Goal: Task Accomplishment & Management: Manage account settings

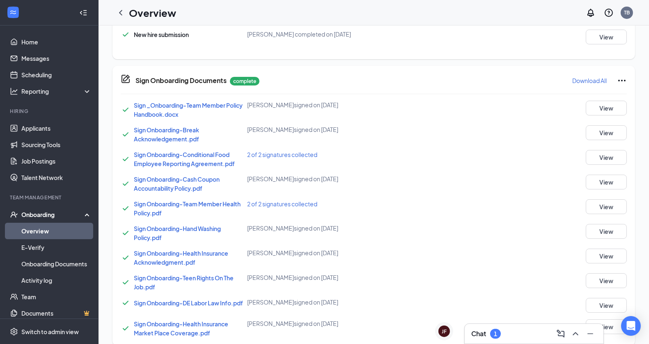
scroll to position [506, 0]
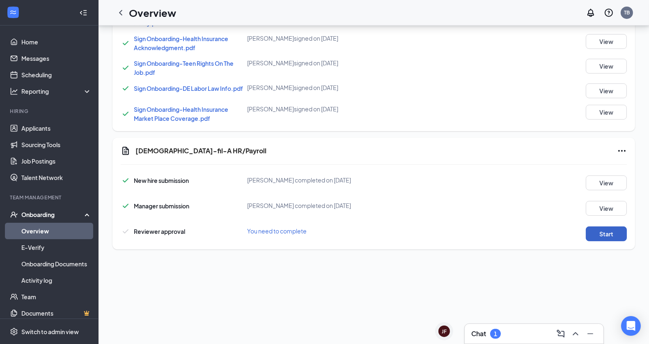
click at [600, 235] on button "Start" at bounding box center [606, 233] width 41 height 15
click at [45, 221] on div "Onboarding" at bounding box center [49, 214] width 98 height 16
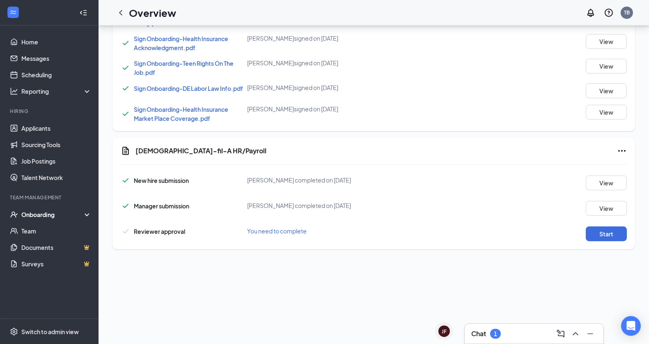
click at [47, 213] on div "Onboarding" at bounding box center [52, 214] width 63 height 8
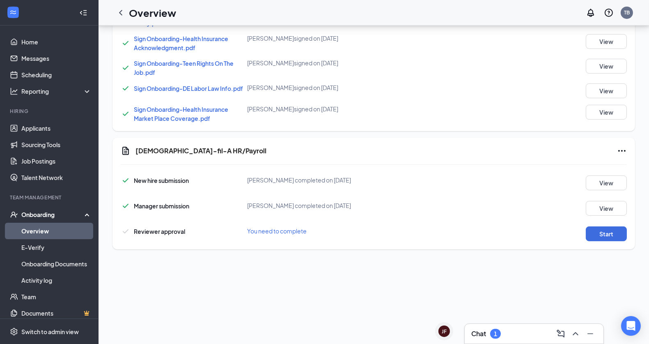
click at [48, 230] on link "Overview" at bounding box center [56, 230] width 70 height 16
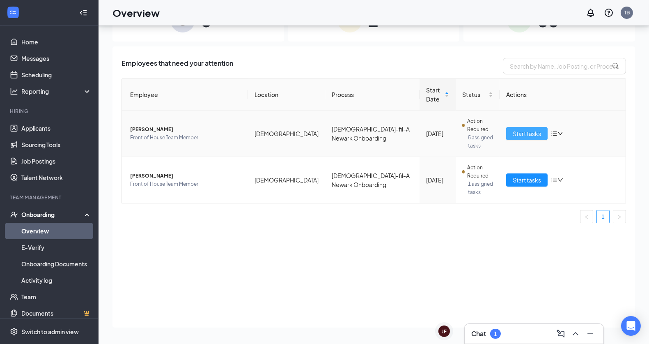
click at [519, 127] on button "Start tasks" at bounding box center [526, 133] width 41 height 13
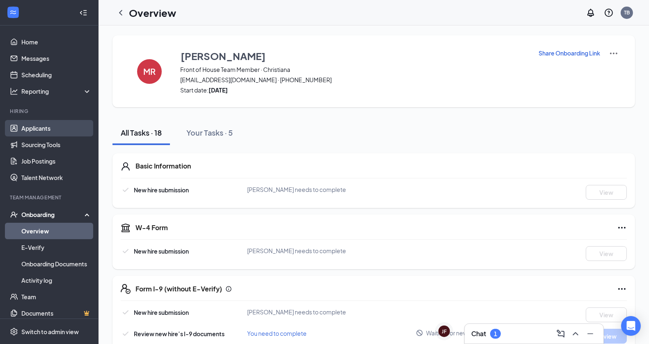
click at [52, 122] on link "Applicants" at bounding box center [56, 128] width 70 height 16
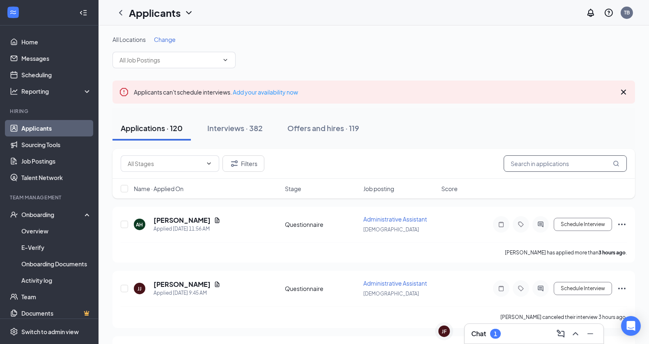
click at [534, 164] on input "text" at bounding box center [565, 163] width 123 height 16
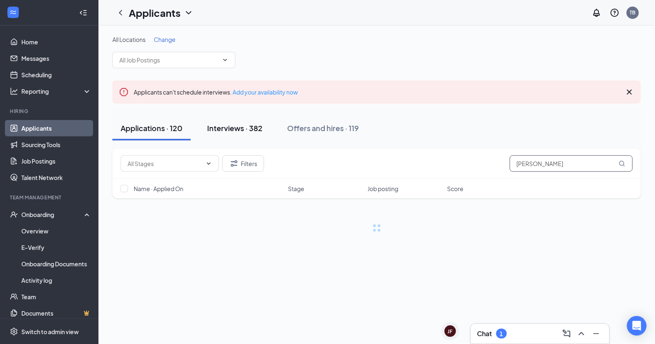
type input "[PERSON_NAME]"
click at [221, 139] on button "Interviews · 382" at bounding box center [235, 128] width 72 height 25
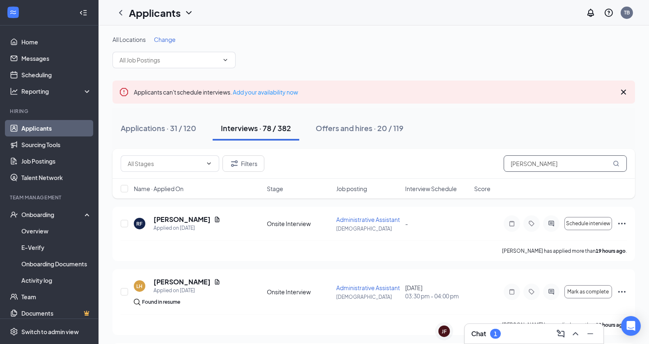
click at [534, 166] on input "[PERSON_NAME]" at bounding box center [565, 163] width 123 height 16
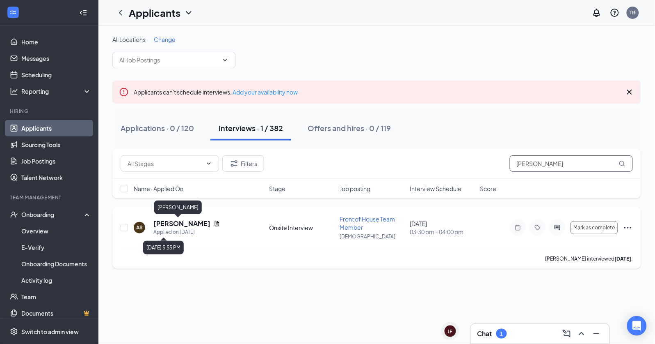
type input "[PERSON_NAME]"
click at [177, 224] on h5 "[PERSON_NAME]" at bounding box center [181, 223] width 57 height 9
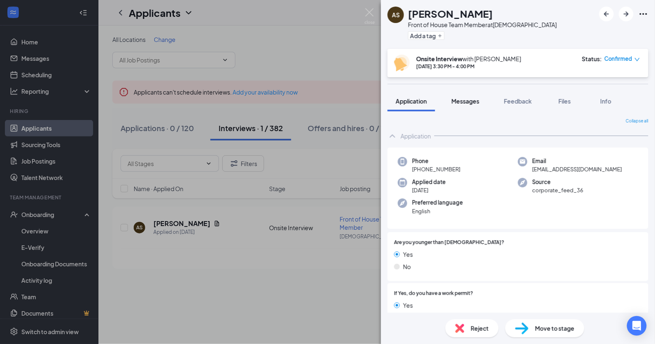
click at [466, 106] on button "Messages" at bounding box center [466, 101] width 44 height 21
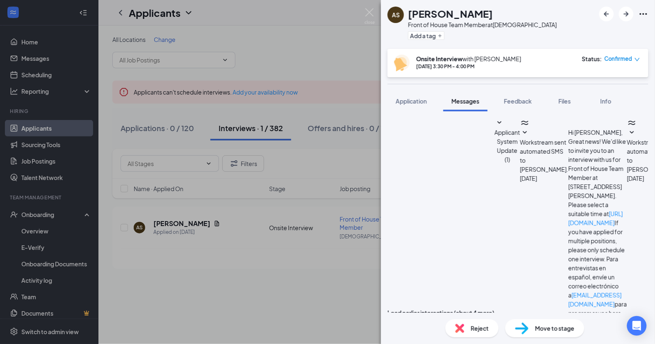
scroll to position [271, 0]
paste textarea "Hello! Your interview with [PERSON_NAME] will be DAY (DATE) at TIME at our [GEO…"
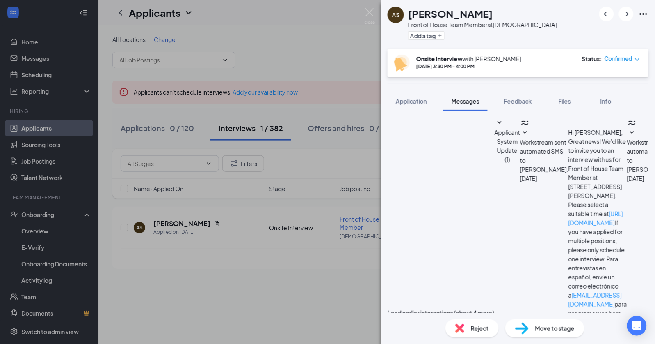
type textarea "Hello! Your interview with [PERSON_NAME] will be [DATE] (9/2) at 2:30 at our [G…"
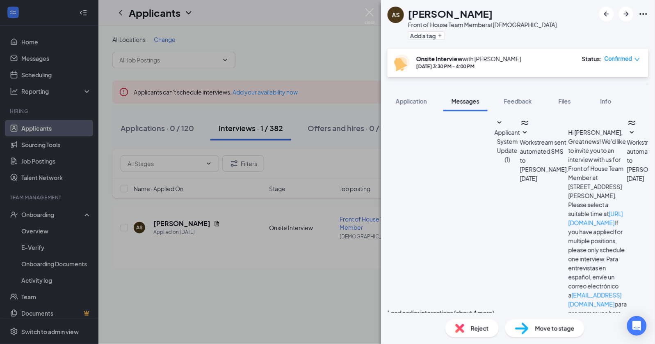
checkbox input "true"
click at [370, 11] on img at bounding box center [370, 16] width 10 height 16
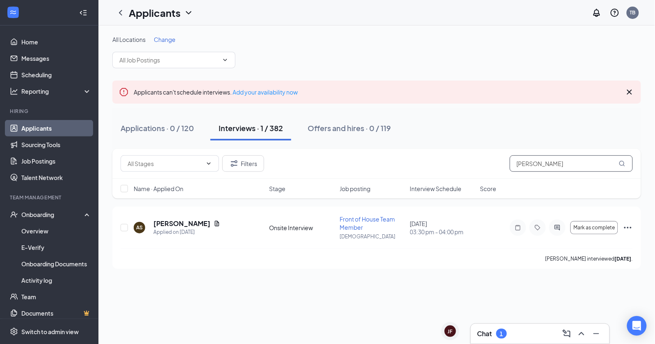
click at [538, 164] on input "[PERSON_NAME]" at bounding box center [571, 163] width 123 height 16
type input "A"
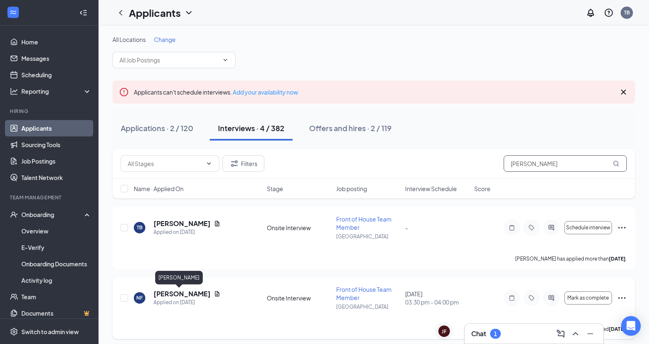
type input "[PERSON_NAME]"
click at [185, 290] on h5 "[PERSON_NAME]" at bounding box center [181, 293] width 57 height 9
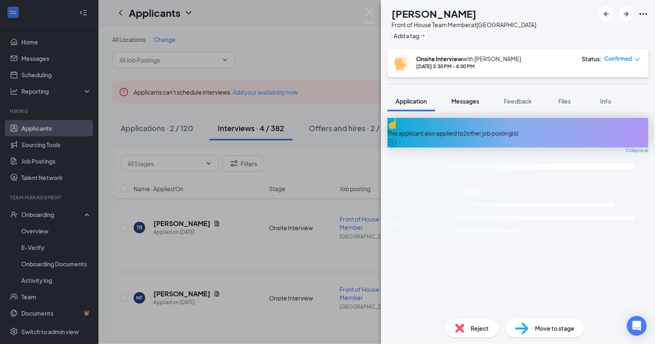
click at [464, 110] on button "Messages" at bounding box center [466, 101] width 44 height 21
click at [469, 102] on span "Messages" at bounding box center [466, 100] width 28 height 7
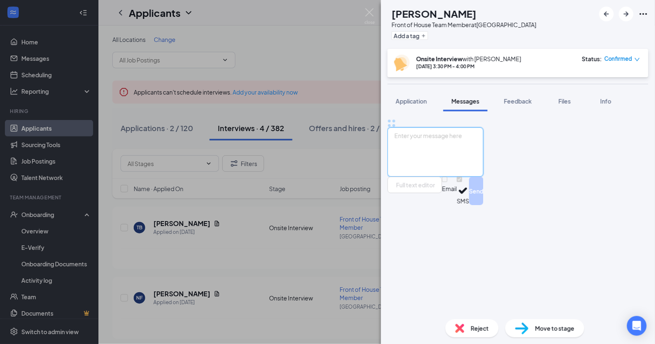
click at [484, 176] on textarea at bounding box center [436, 151] width 96 height 49
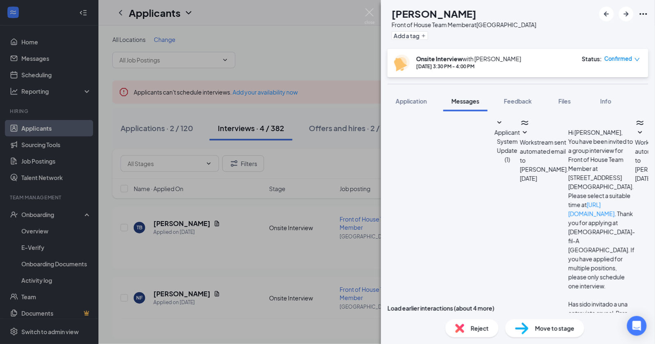
paste textarea "Hello! Your interview with [PERSON_NAME] will be DAY (DATE) at TIME at our [GEO…"
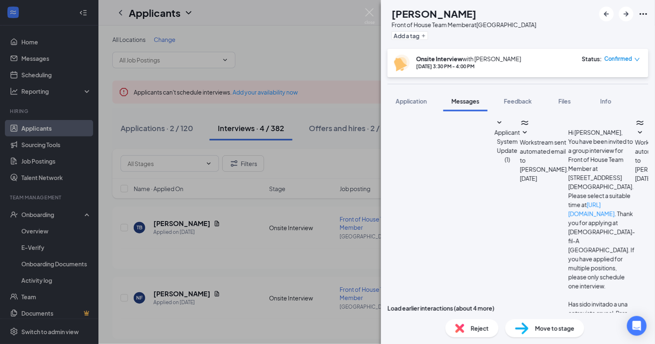
type textarea "Hello! Your interview with [PERSON_NAME] will be [DATE] (8/29) at 3pm at our [G…"
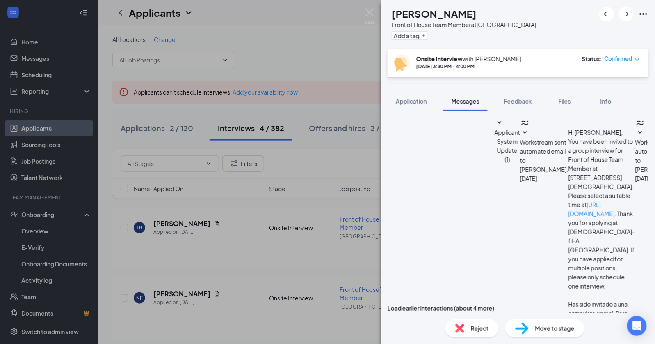
checkbox input "true"
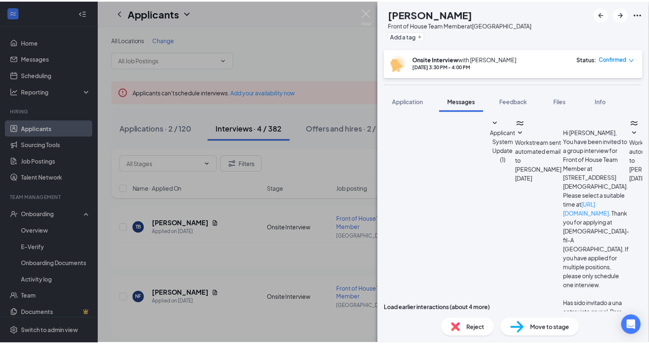
scroll to position [396, 0]
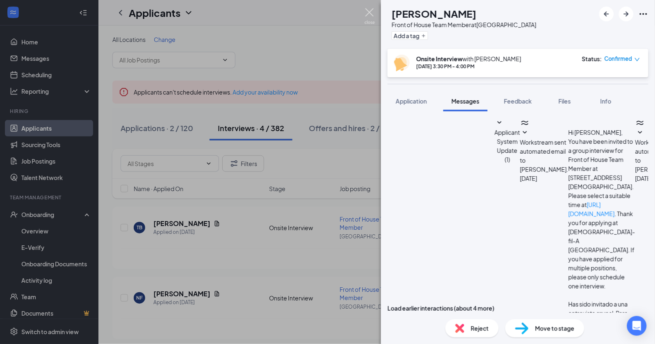
click at [371, 16] on img at bounding box center [370, 16] width 10 height 16
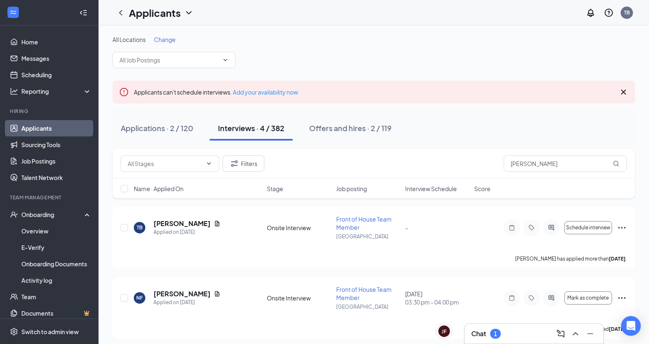
click at [502, 336] on div "Chat 1" at bounding box center [534, 333] width 126 height 13
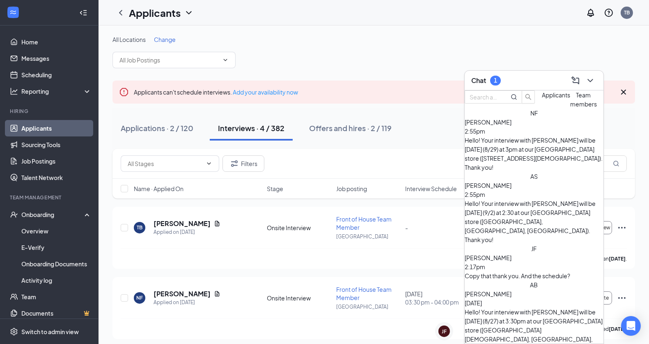
click at [506, 271] on div "Copy that thank you. And the schedule?" at bounding box center [534, 275] width 139 height 9
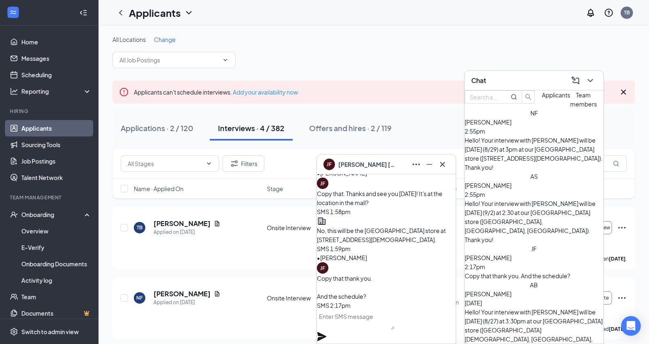
click at [440, 159] on icon "Cross" at bounding box center [442, 164] width 10 height 10
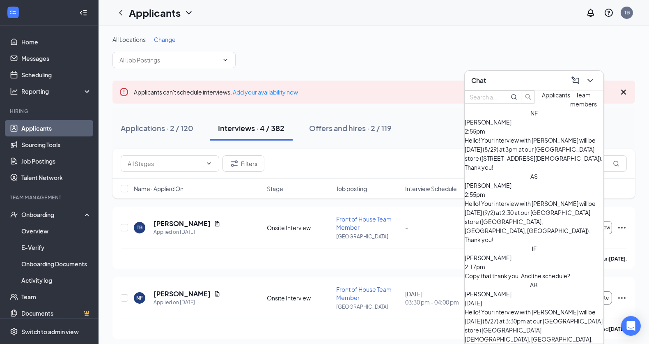
click at [534, 85] on div "Chat" at bounding box center [534, 80] width 126 height 13
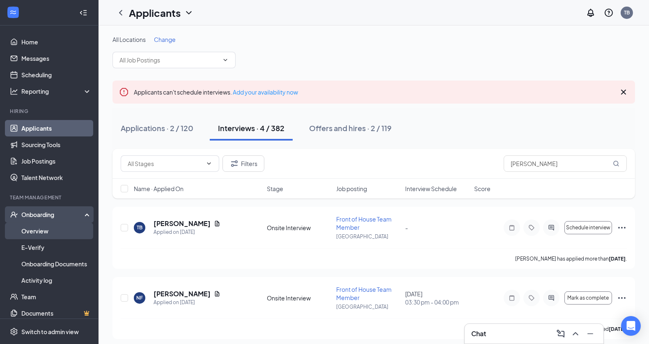
click at [48, 229] on link "Overview" at bounding box center [56, 230] width 70 height 16
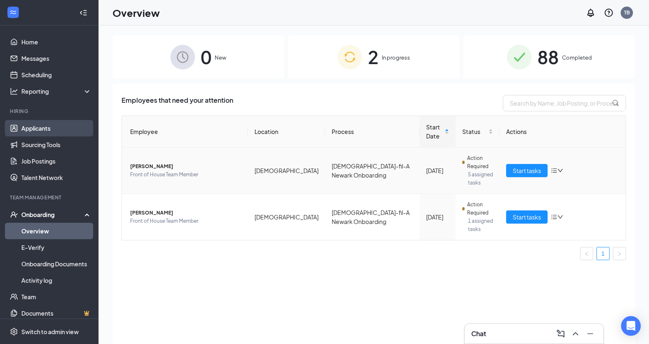
click at [46, 131] on link "Applicants" at bounding box center [56, 128] width 70 height 16
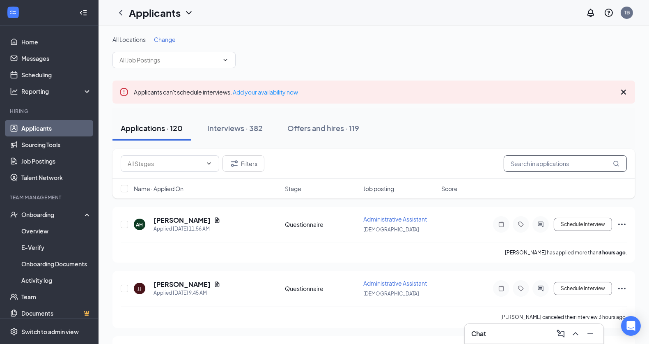
click at [535, 163] on input "text" at bounding box center [565, 163] width 123 height 16
type input "A"
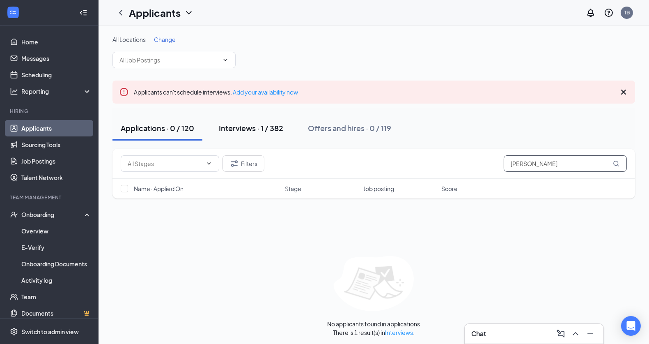
type input "[PERSON_NAME]"
click at [234, 135] on button "Interviews · 1 / 382" at bounding box center [251, 128] width 81 height 25
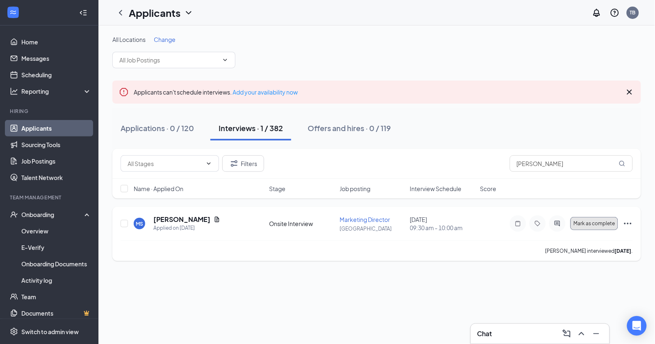
click at [601, 223] on span "Mark as complete" at bounding box center [594, 223] width 41 height 6
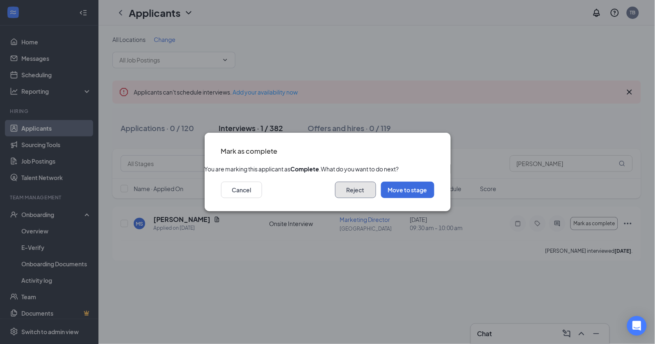
click at [355, 198] on button "Reject" at bounding box center [355, 189] width 41 height 16
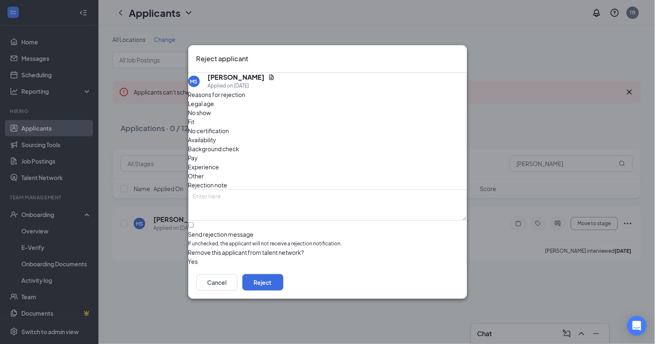
click at [195, 120] on span "Fit" at bounding box center [191, 121] width 7 height 9
click at [303, 162] on div "Experience" at bounding box center [327, 166] width 279 height 9
click at [194, 222] on input "Send rejection message If unchecked, the applicant will not receive a rejection…" at bounding box center [190, 224] width 5 height 5
checkbox input "true"
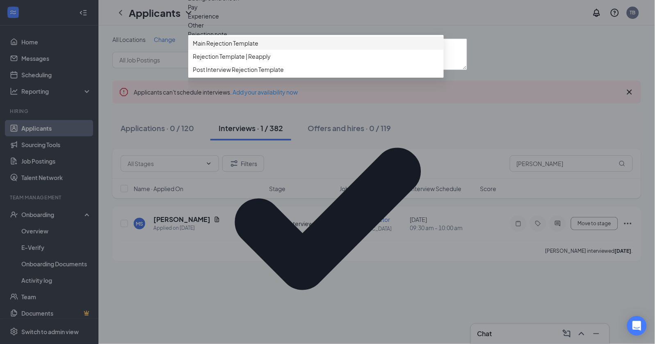
click at [257, 48] on span "Main Rejection Template" at bounding box center [226, 43] width 66 height 9
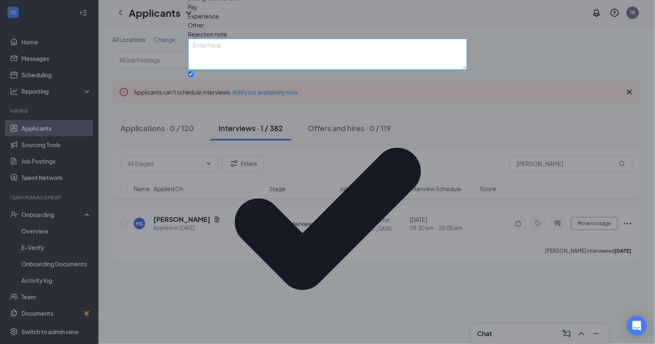
click at [315, 70] on textarea at bounding box center [327, 54] width 279 height 31
type textarea "Prior CFA employee here and elsewhere. Not a great fit"
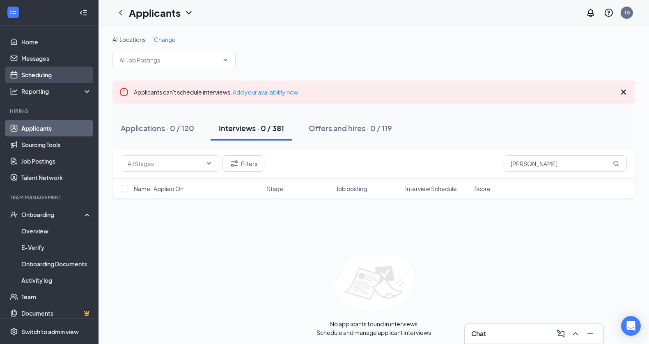
click at [49, 79] on link "Scheduling" at bounding box center [56, 74] width 70 height 16
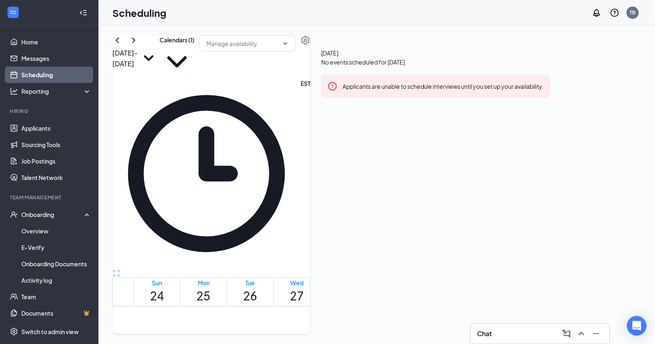
scroll to position [403, 0]
click at [195, 60] on button "Calendars (1)" at bounding box center [177, 57] width 35 height 44
click at [339, 138] on div "[PERSON_NAME]" at bounding box center [332, 146] width 74 height 16
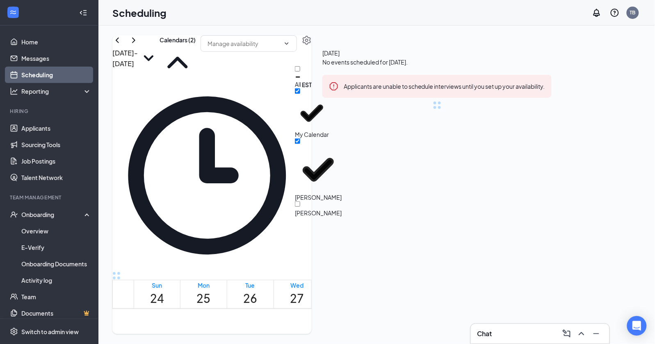
checkbox input "true"
click at [478, 25] on div "Scheduling TB" at bounding box center [376, 12] width 557 height 25
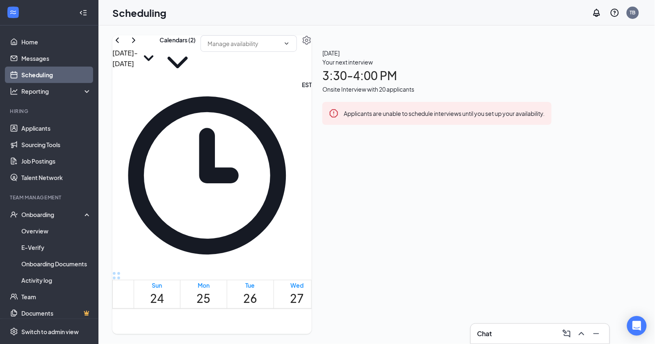
click at [552, 94] on div "Your next interview 3:30 - 4:00 PM Onsite Interview with 20 applicants" at bounding box center [437, 75] width 229 height 36
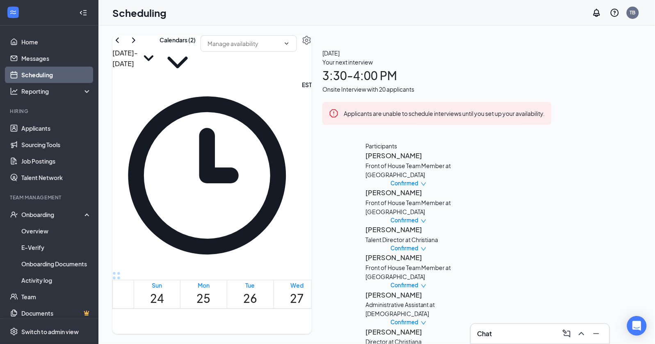
scroll to position [372, 0]
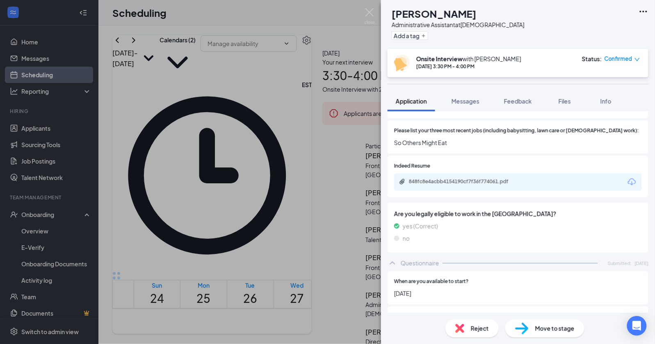
scroll to position [307, 0]
click at [489, 179] on div "848fc8e4acbb4154190cf7f36f774061.pdf" at bounding box center [466, 182] width 115 height 7
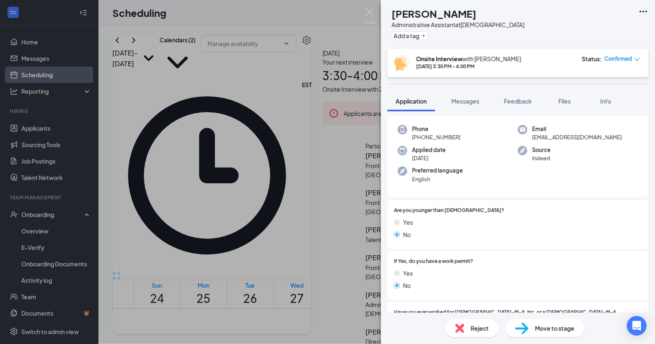
scroll to position [0, 0]
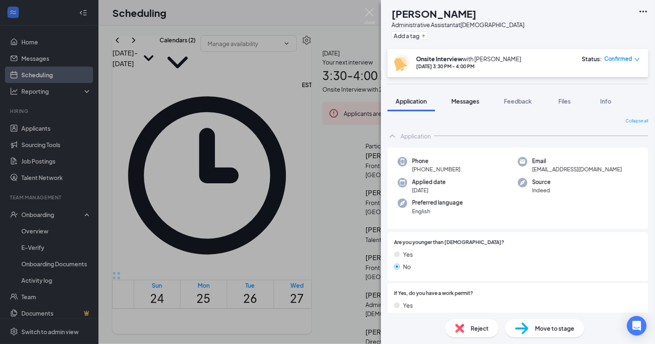
click at [476, 100] on span "Messages" at bounding box center [466, 100] width 28 height 7
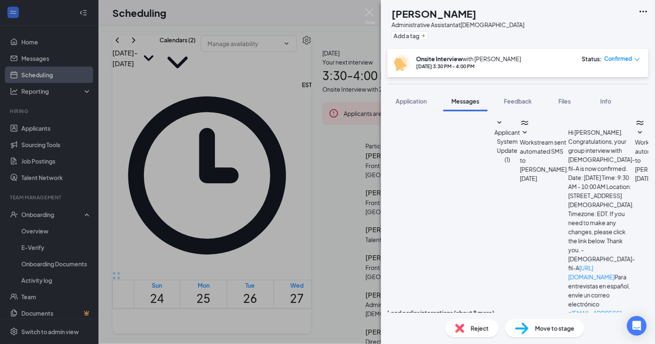
scroll to position [271, 0]
click at [524, 103] on span "Feedback" at bounding box center [518, 100] width 28 height 7
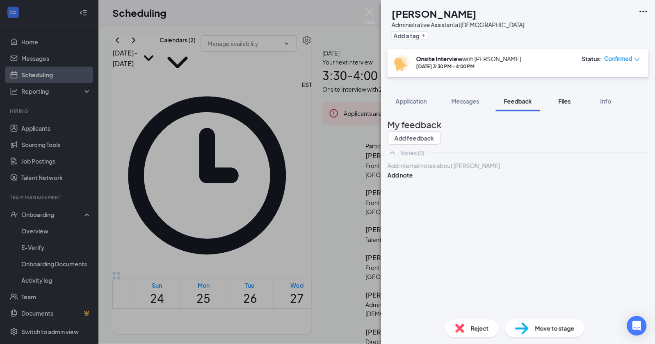
click at [566, 106] on button "Files" at bounding box center [565, 101] width 33 height 21
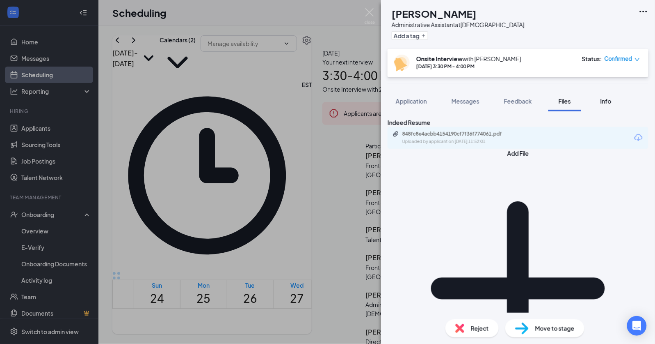
click at [606, 103] on span "Info" at bounding box center [606, 100] width 11 height 7
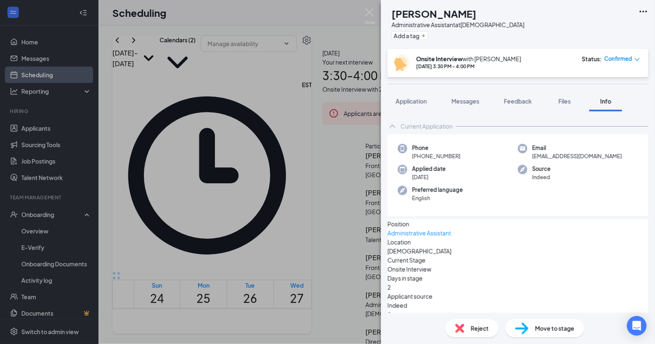
scroll to position [30, 0]
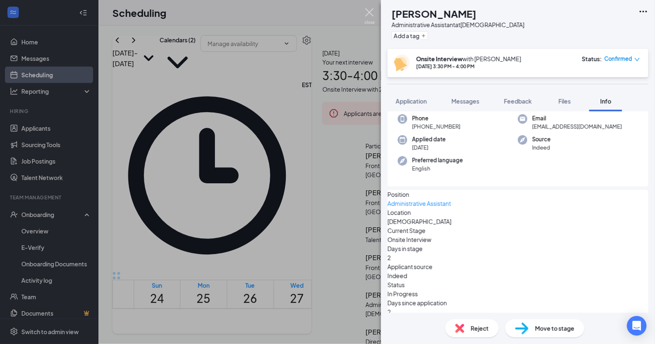
click at [369, 11] on img at bounding box center [370, 16] width 10 height 16
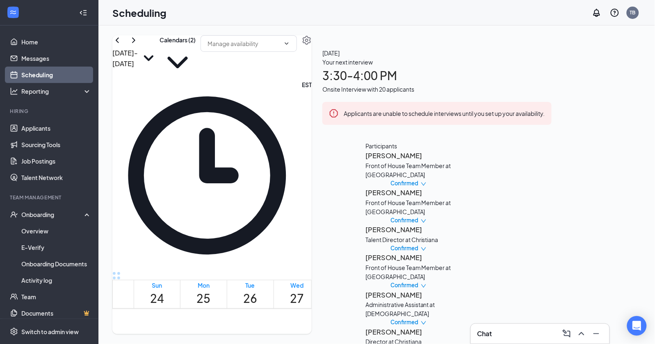
scroll to position [343, 0]
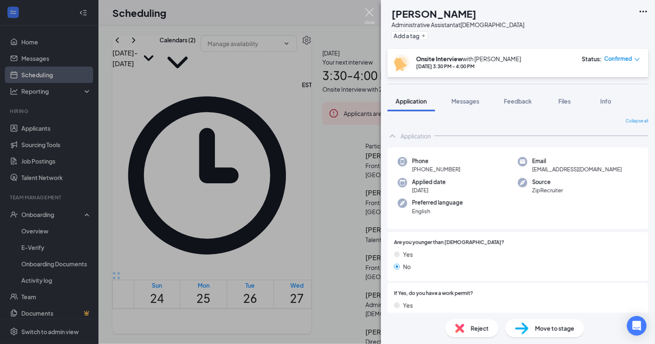
click at [370, 21] on img at bounding box center [370, 16] width 10 height 16
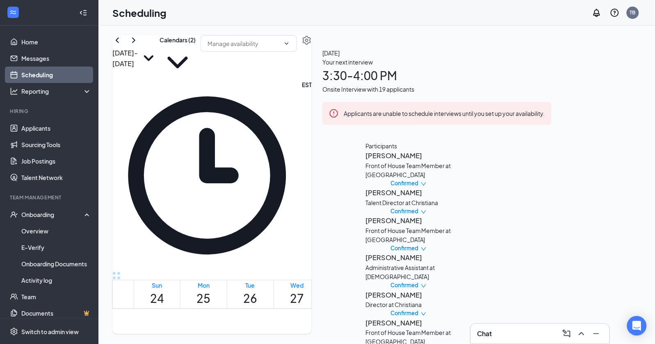
scroll to position [708, 0]
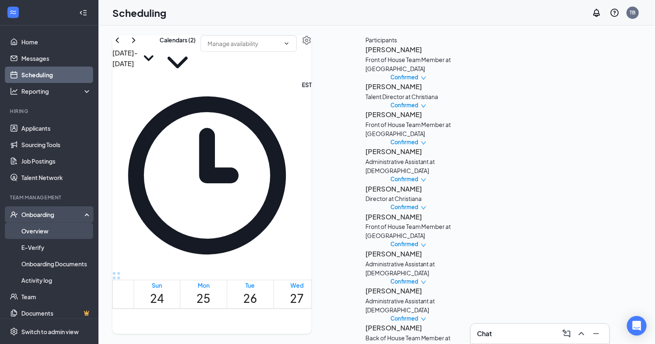
click at [51, 231] on link "Overview" at bounding box center [56, 230] width 70 height 16
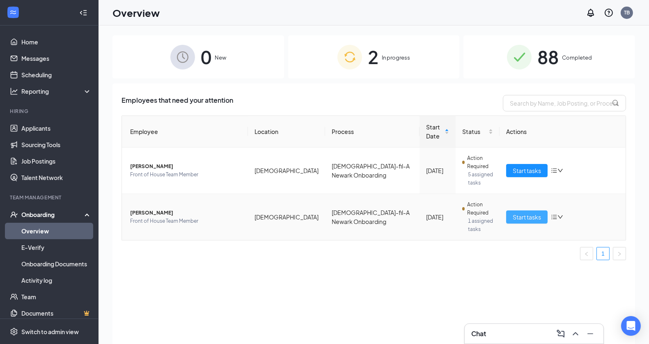
click at [527, 212] on span "Start tasks" at bounding box center [527, 216] width 28 height 9
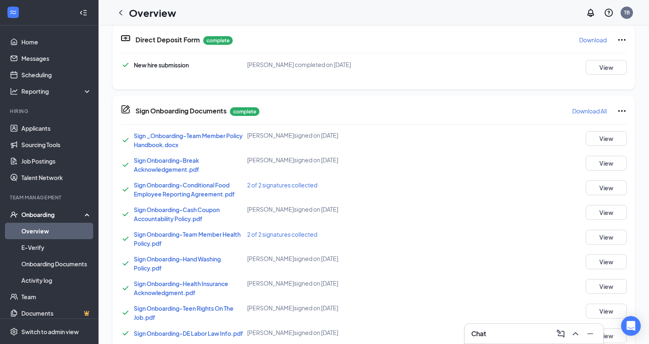
scroll to position [506, 0]
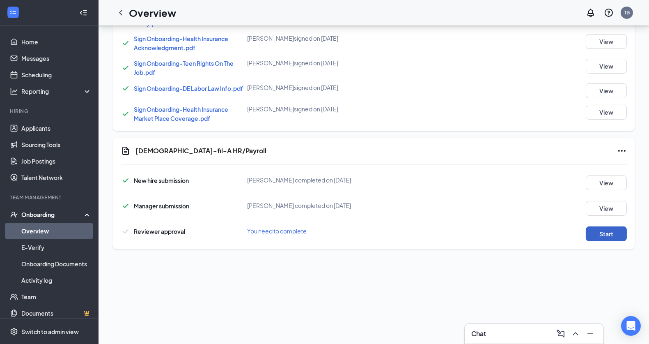
click at [590, 238] on button "Start" at bounding box center [606, 233] width 41 height 15
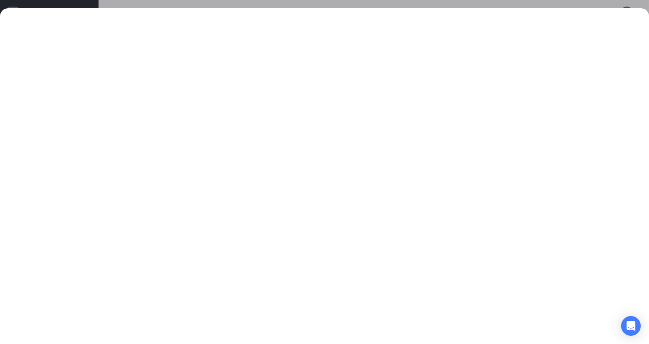
click at [530, 4] on div at bounding box center [324, 172] width 649 height 344
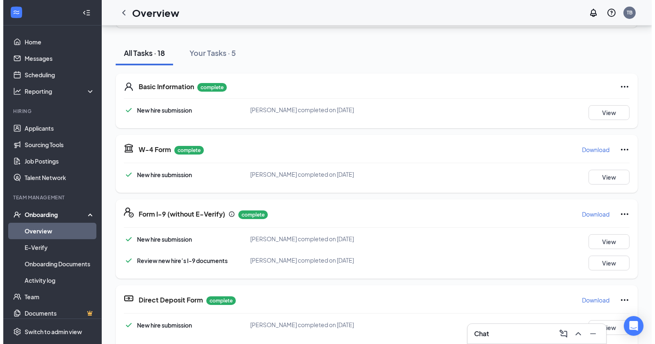
scroll to position [0, 0]
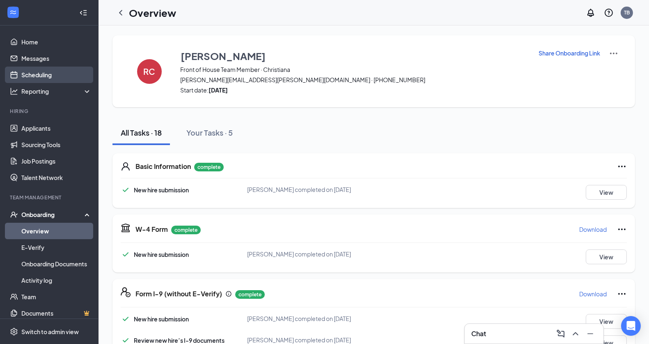
click at [55, 75] on link "Scheduling" at bounding box center [56, 74] width 70 height 16
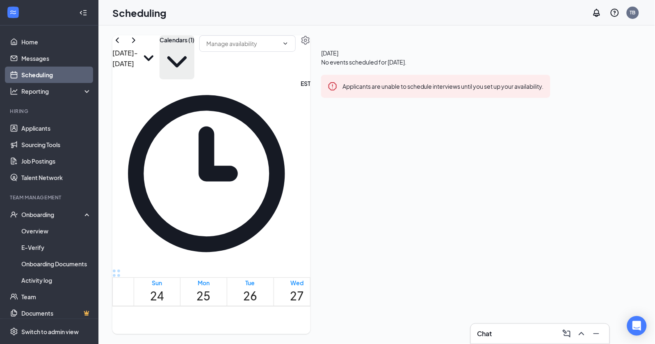
scroll to position [403, 0]
click at [195, 53] on button "Calendars (1)" at bounding box center [177, 57] width 35 height 44
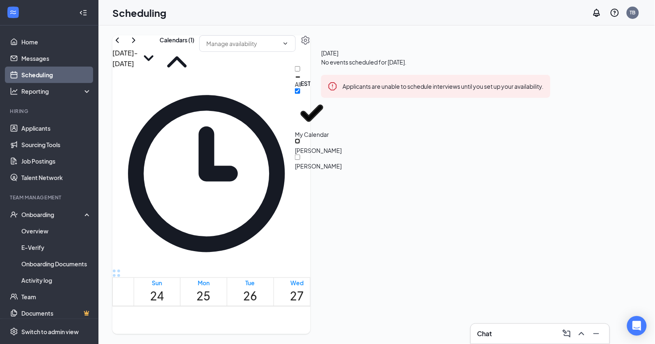
click at [300, 138] on input "[PERSON_NAME]" at bounding box center [297, 140] width 5 height 5
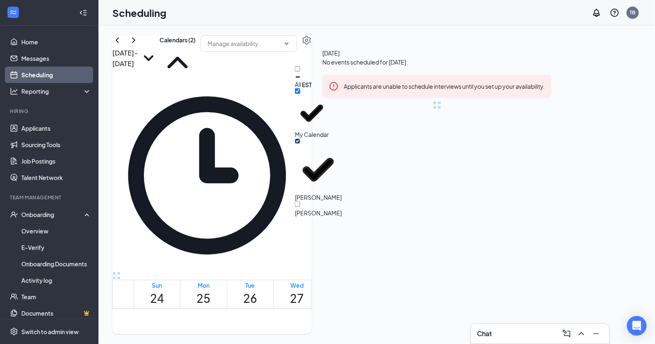
checkbox input "true"
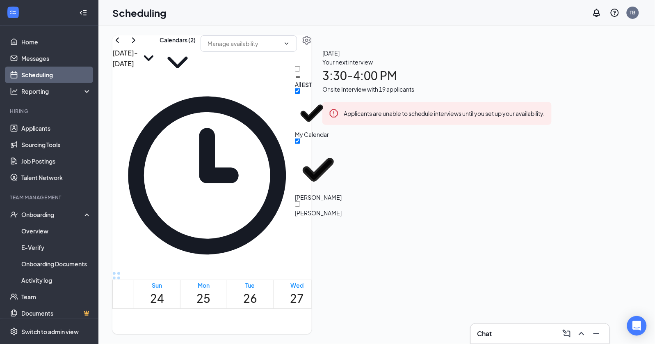
click at [552, 94] on div "Your next interview 3:30 - 4:00 PM Onsite Interview with 19 applicants" at bounding box center [437, 75] width 229 height 36
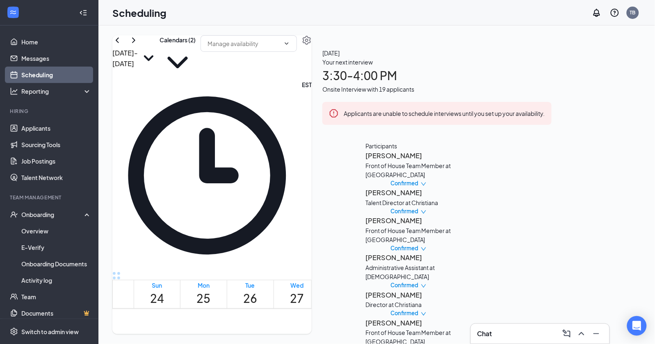
scroll to position [630, 0]
